Goal: Transaction & Acquisition: Obtain resource

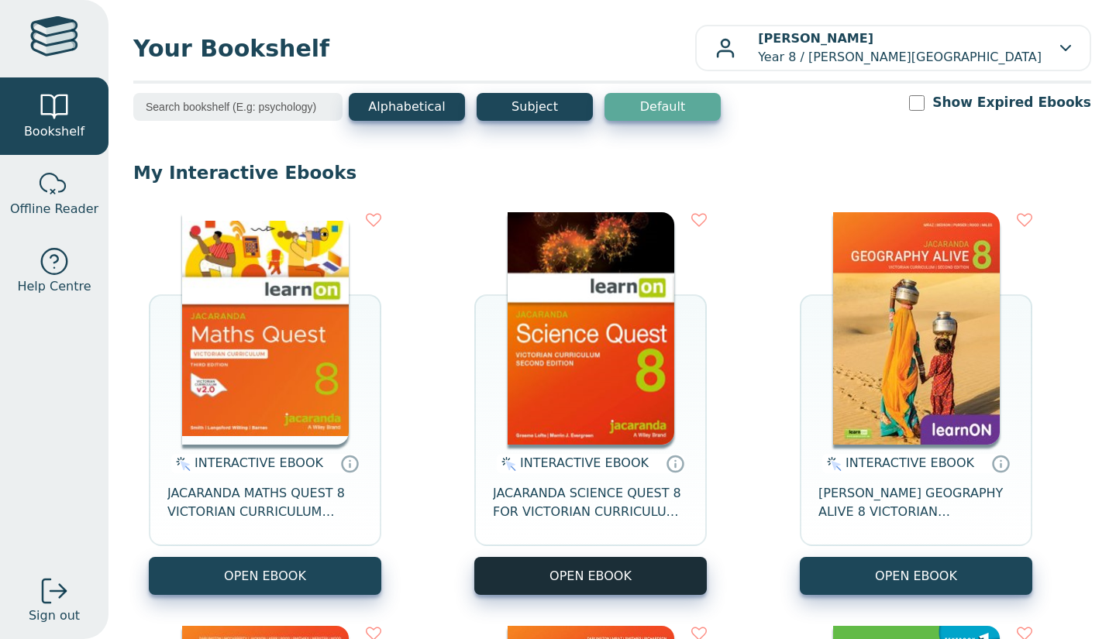
click at [573, 567] on button "OPEN EBOOK" at bounding box center [590, 576] width 232 height 38
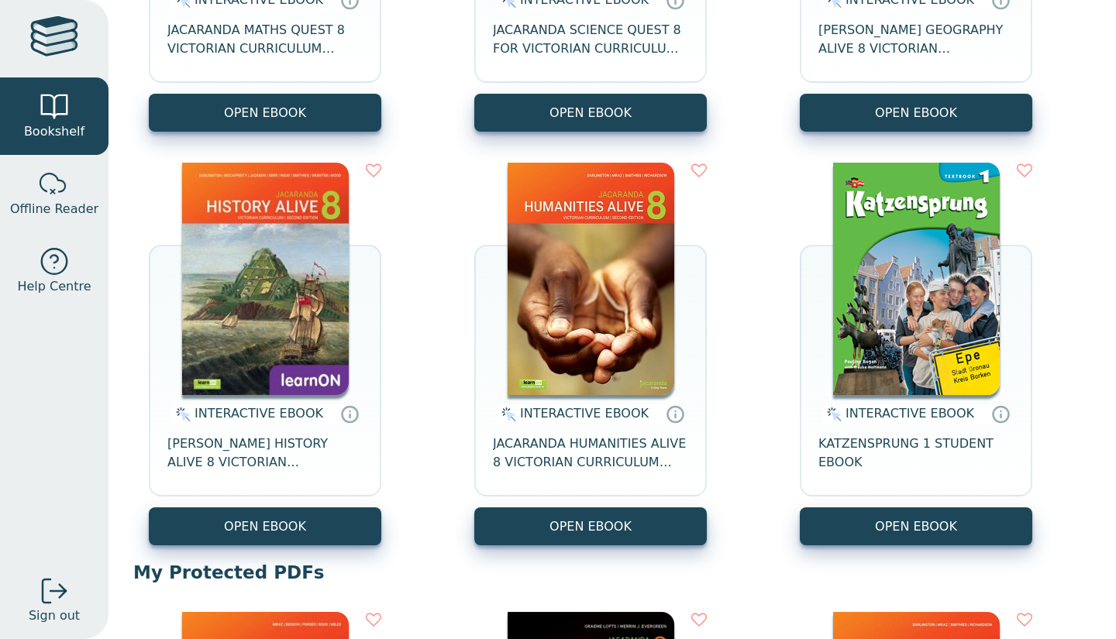
scroll to position [466, 0]
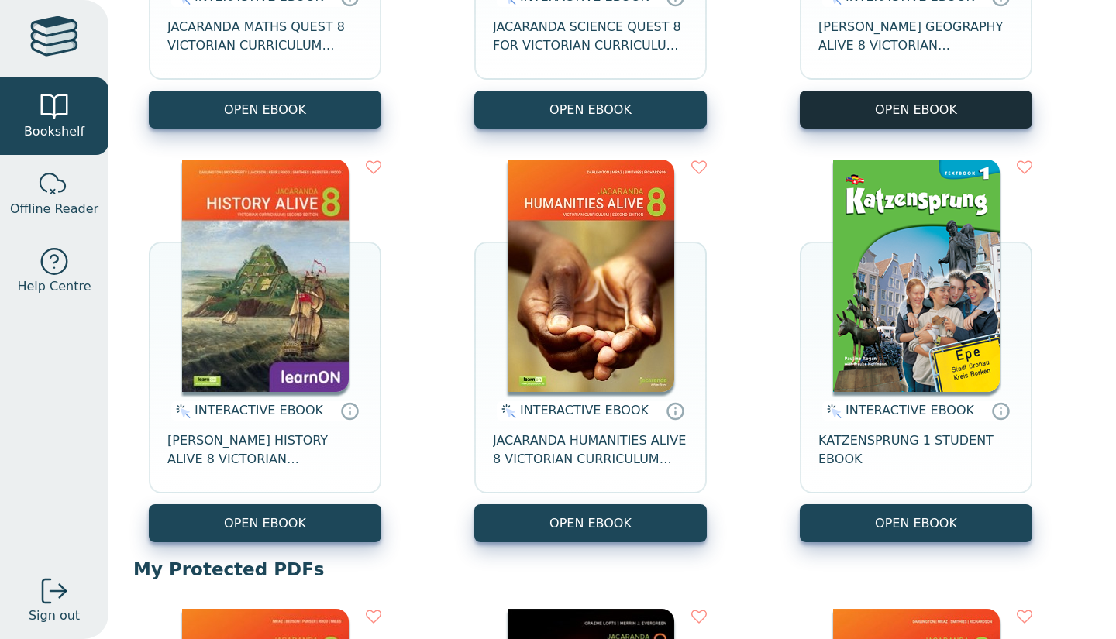
click at [962, 112] on button "OPEN EBOOK" at bounding box center [916, 110] width 232 height 38
